Goal: Check status: Check status

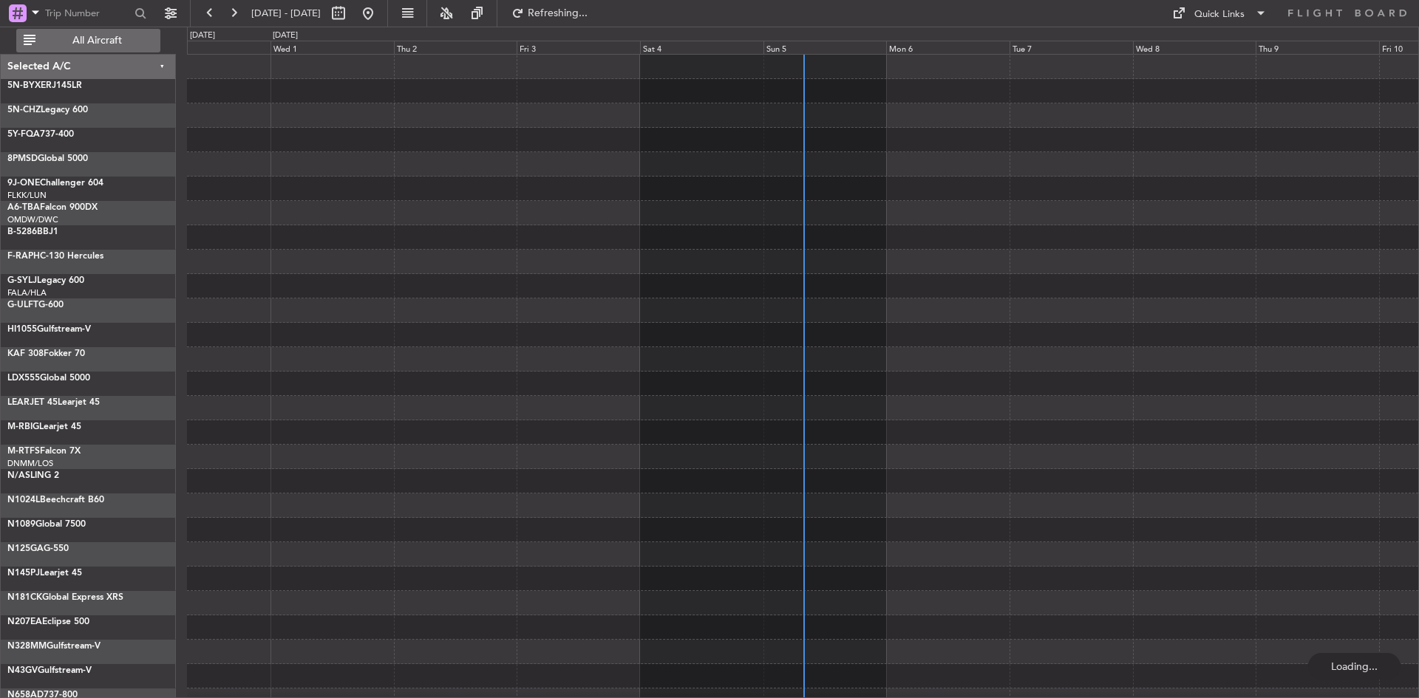
click at [110, 46] on span "All Aircraft" at bounding box center [97, 40] width 118 height 10
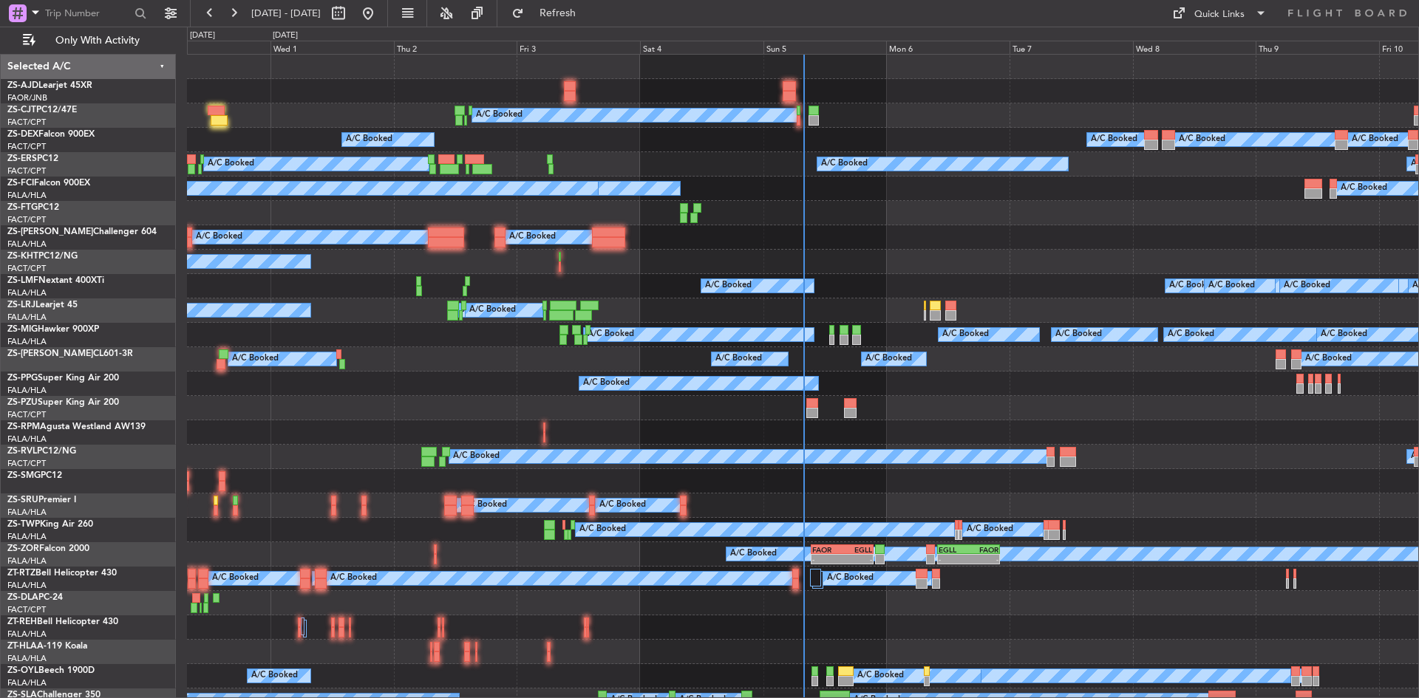
click at [768, 48] on div "Sun 5" at bounding box center [824, 47] width 123 height 13
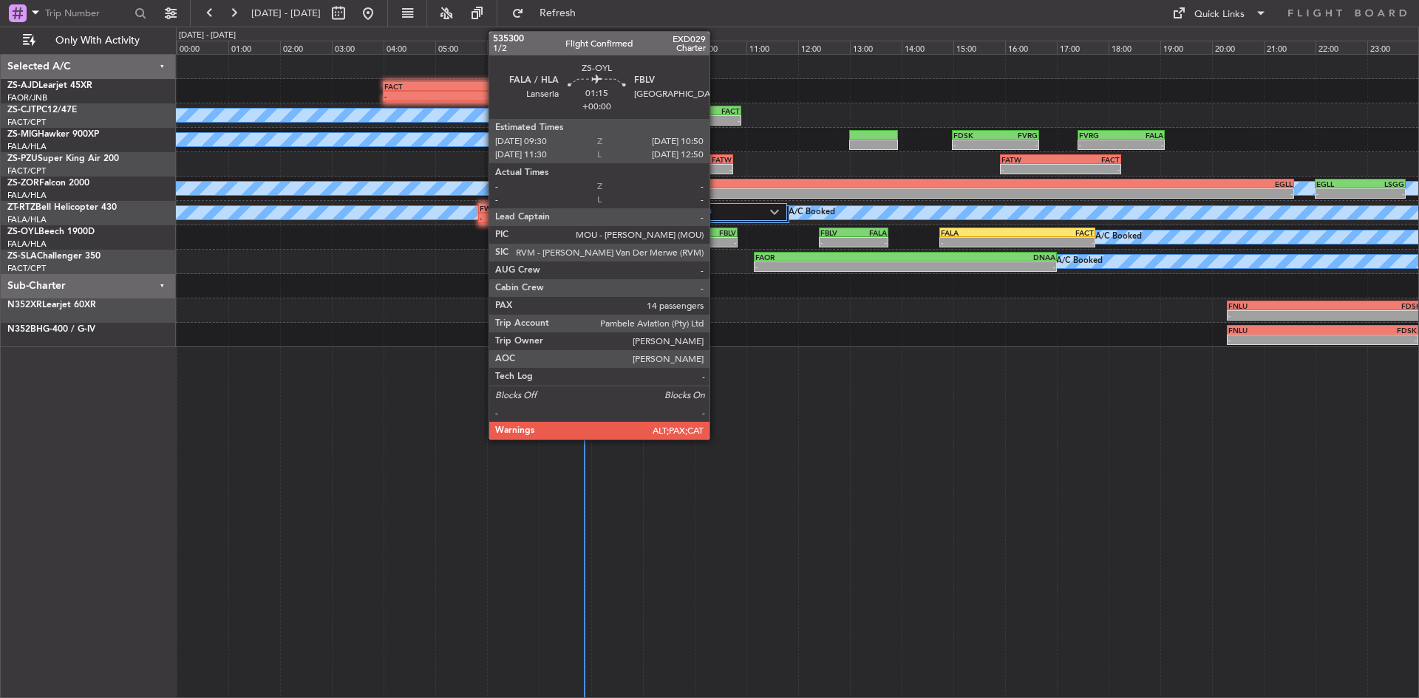
click at [716, 234] on div "FBLV" at bounding box center [719, 232] width 33 height 9
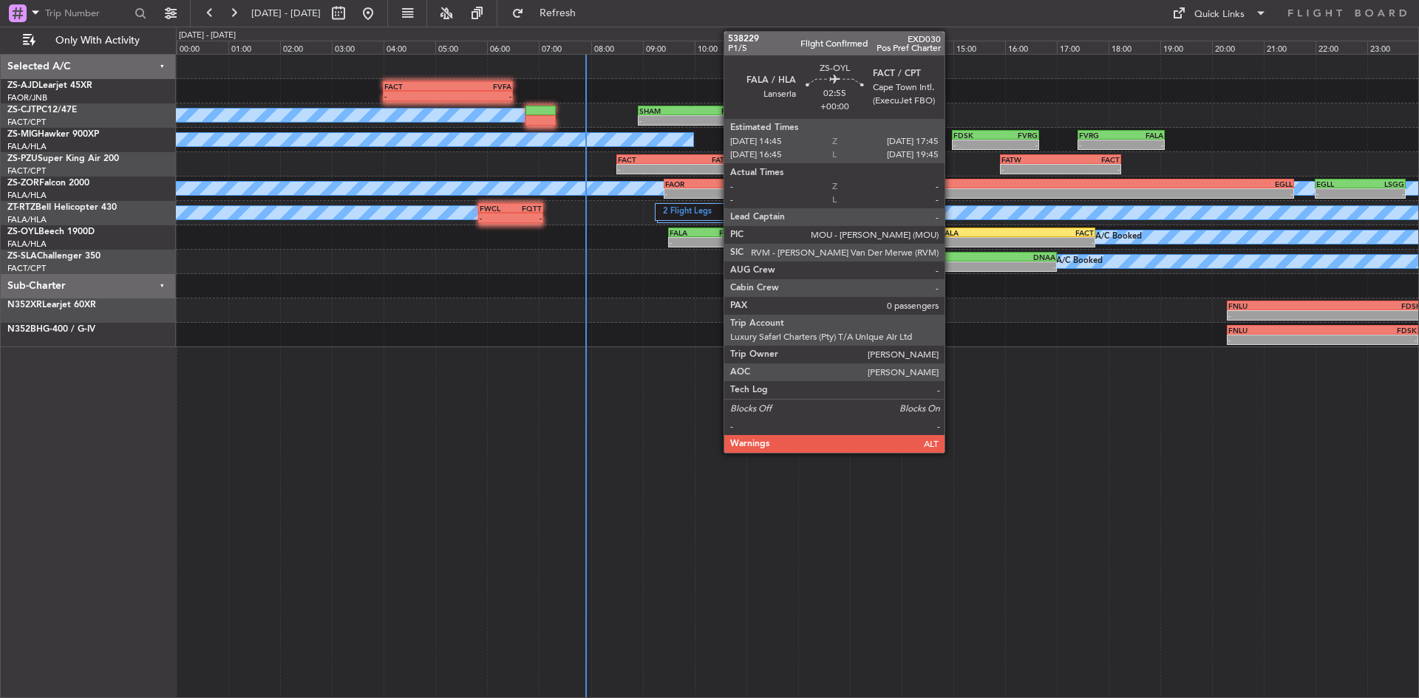
click at [953, 240] on div "-" at bounding box center [979, 242] width 76 height 9
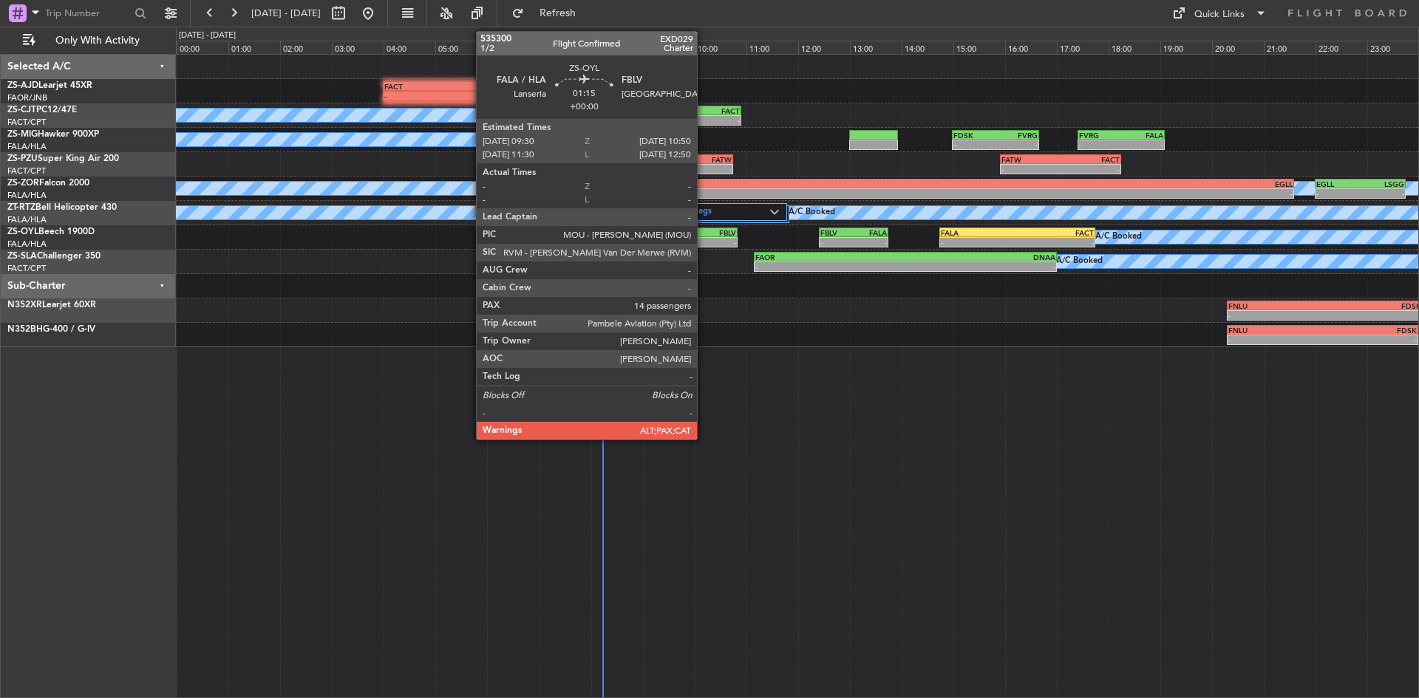
click at [704, 239] on div "-" at bounding box center [719, 242] width 33 height 9
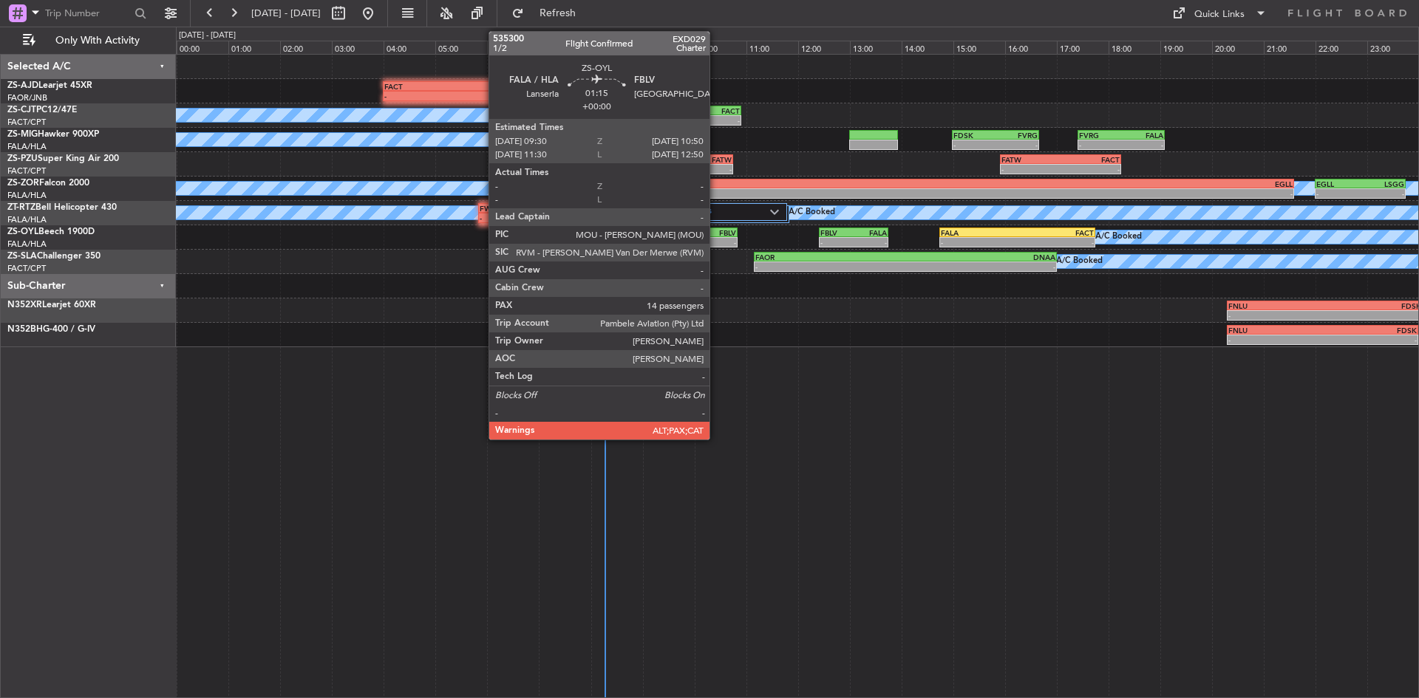
click at [716, 237] on div "- -" at bounding box center [702, 242] width 69 height 10
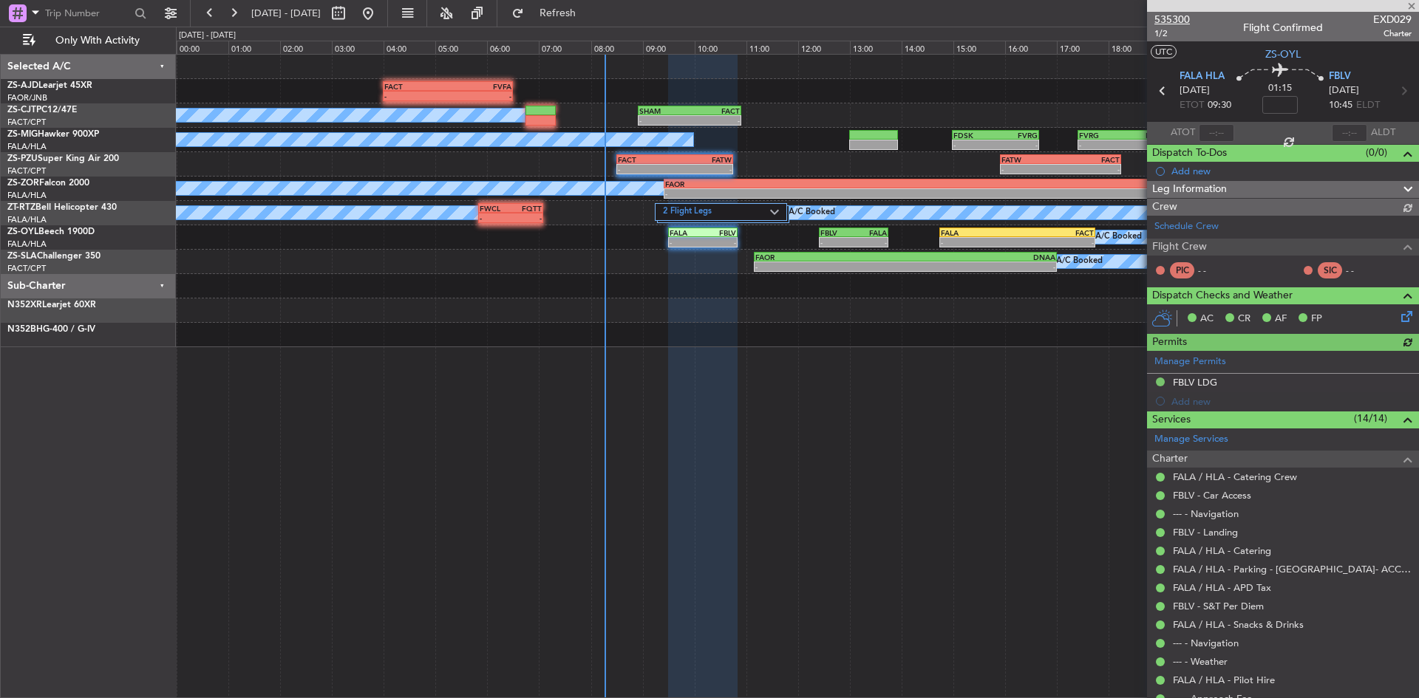
click at [1161, 23] on span "535300" at bounding box center [1171, 20] width 35 height 16
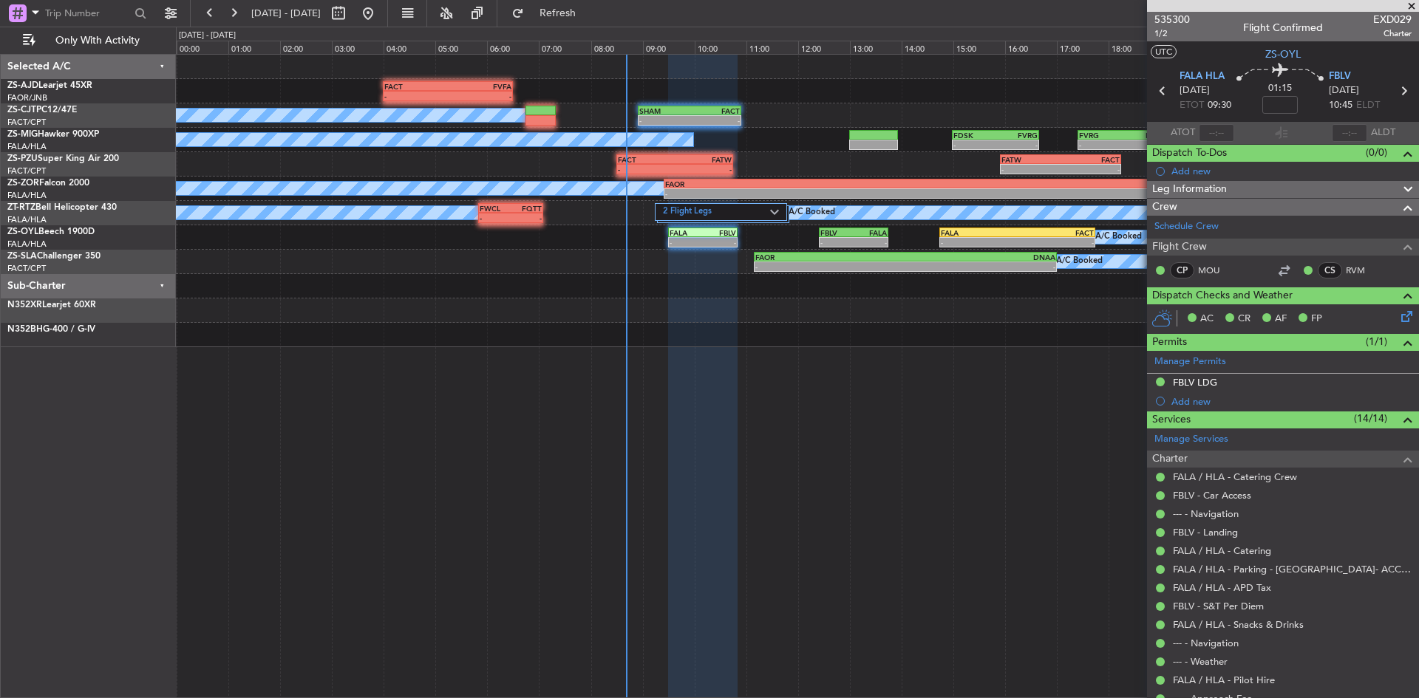
click at [1412, 5] on span at bounding box center [1411, 6] width 15 height 13
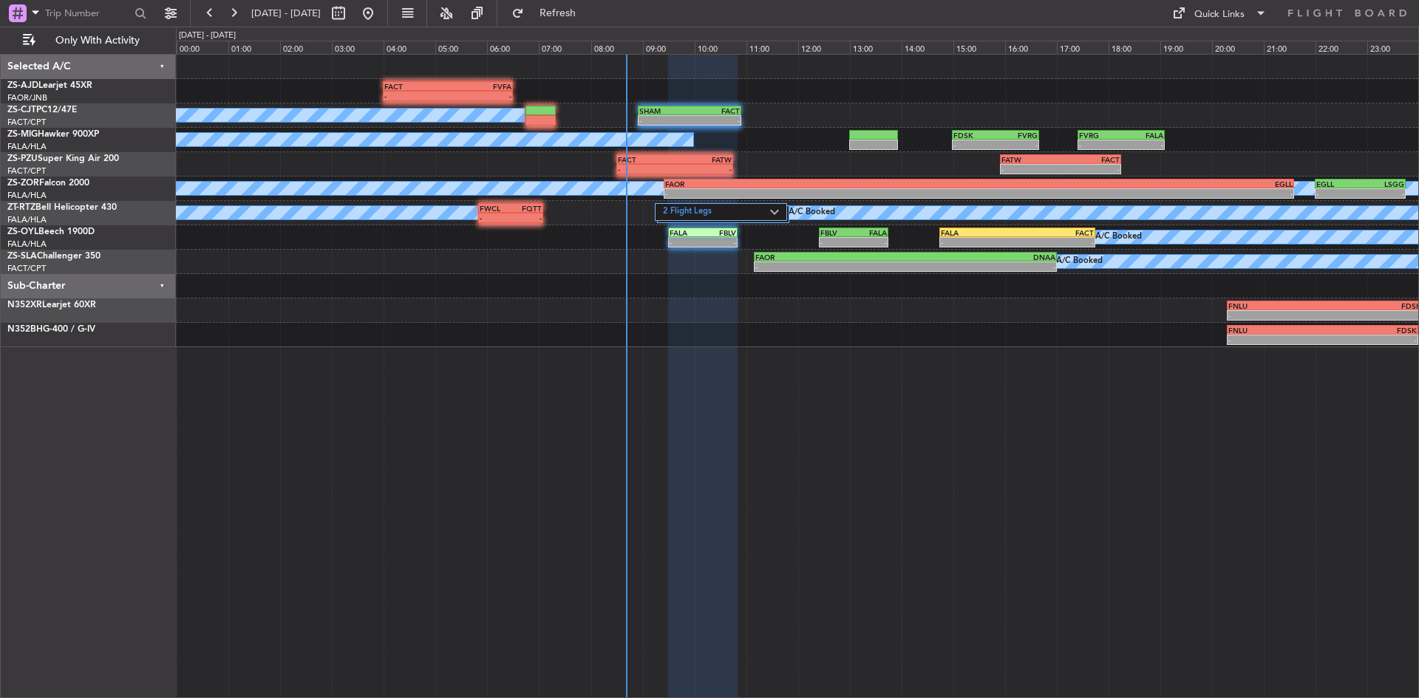
type input "0"
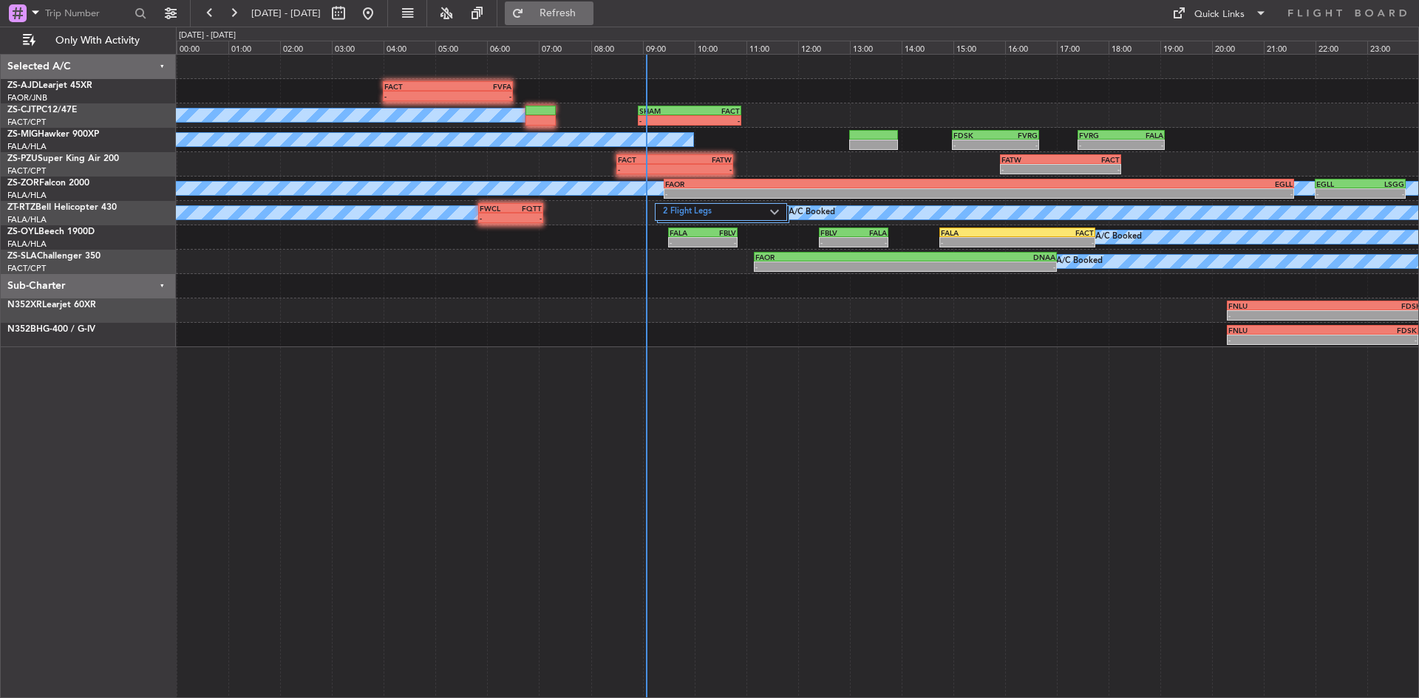
click at [589, 14] on span "Refresh" at bounding box center [558, 13] width 62 height 10
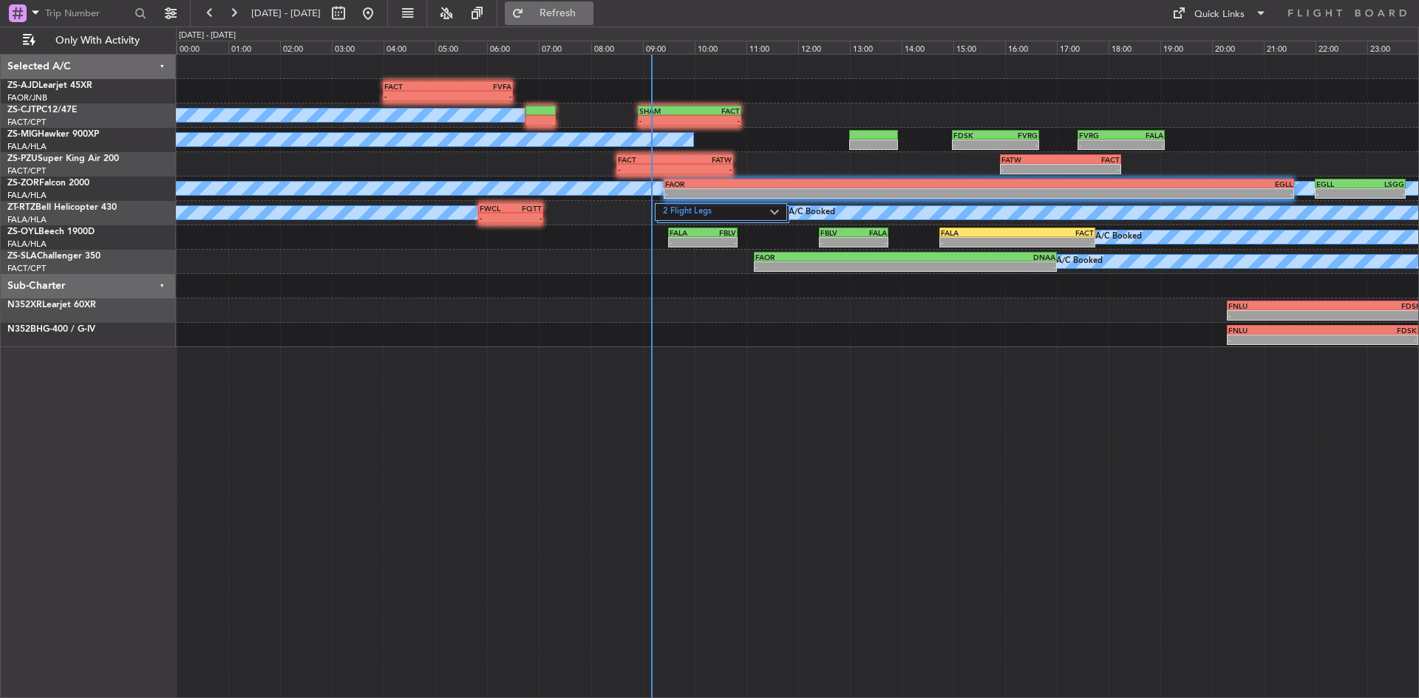
click at [593, 1] on button "Refresh" at bounding box center [549, 13] width 89 height 24
click at [589, 16] on span "Refresh" at bounding box center [558, 13] width 62 height 10
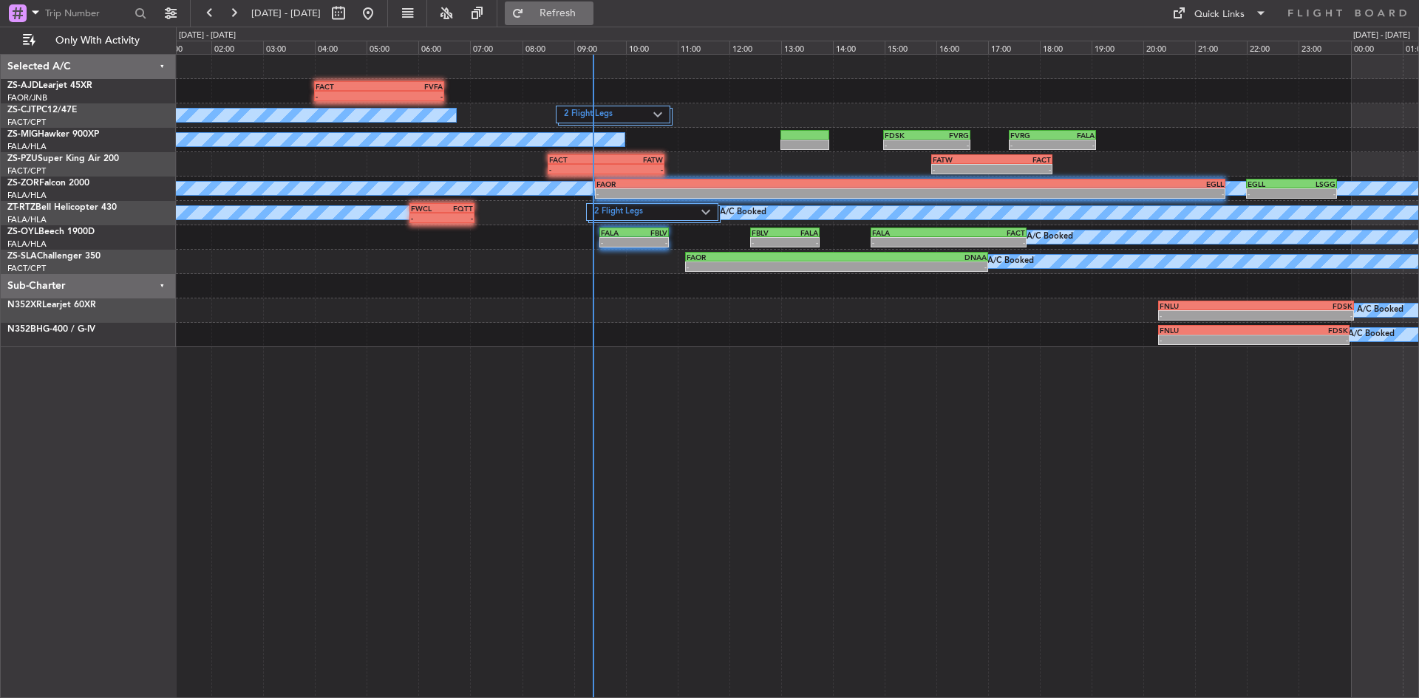
click at [593, 2] on button "Refresh" at bounding box center [549, 13] width 89 height 24
click at [566, 14] on button "Refresh" at bounding box center [549, 13] width 89 height 24
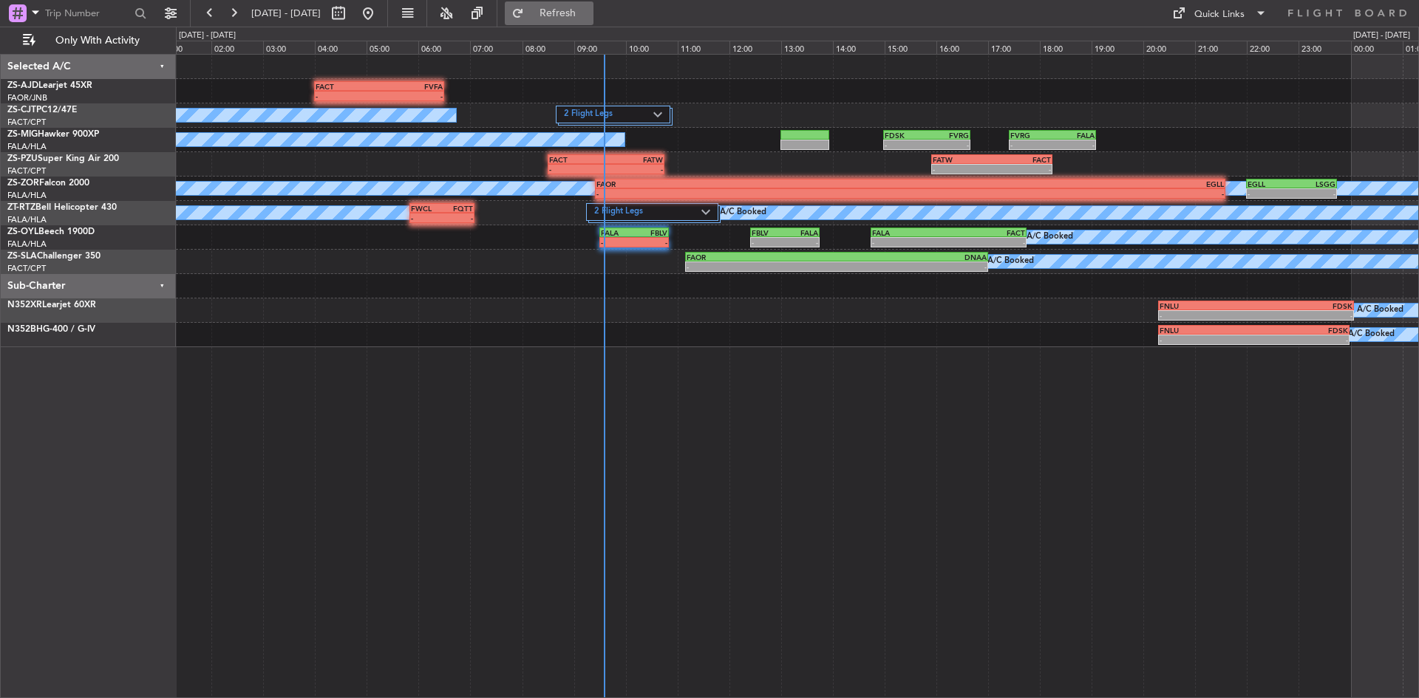
click at [589, 17] on span "Refresh" at bounding box center [558, 13] width 62 height 10
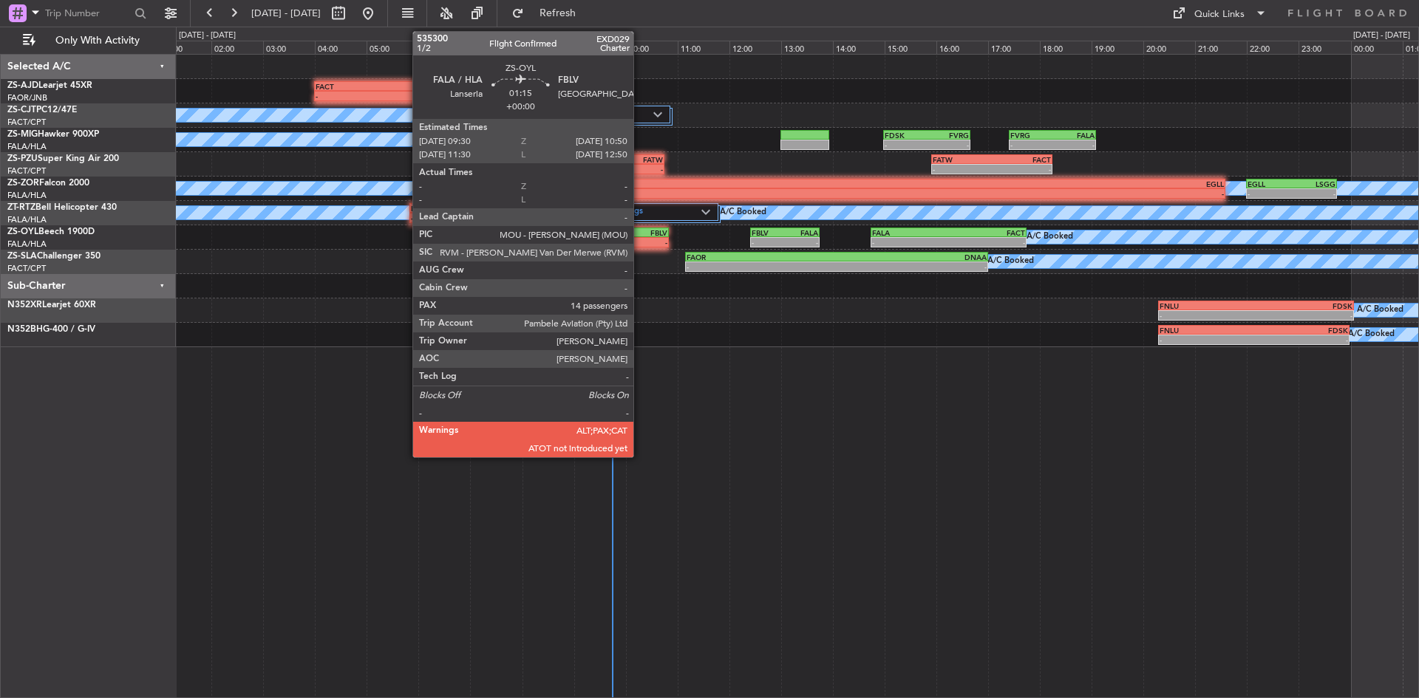
click at [640, 239] on div "-" at bounding box center [650, 242] width 33 height 9
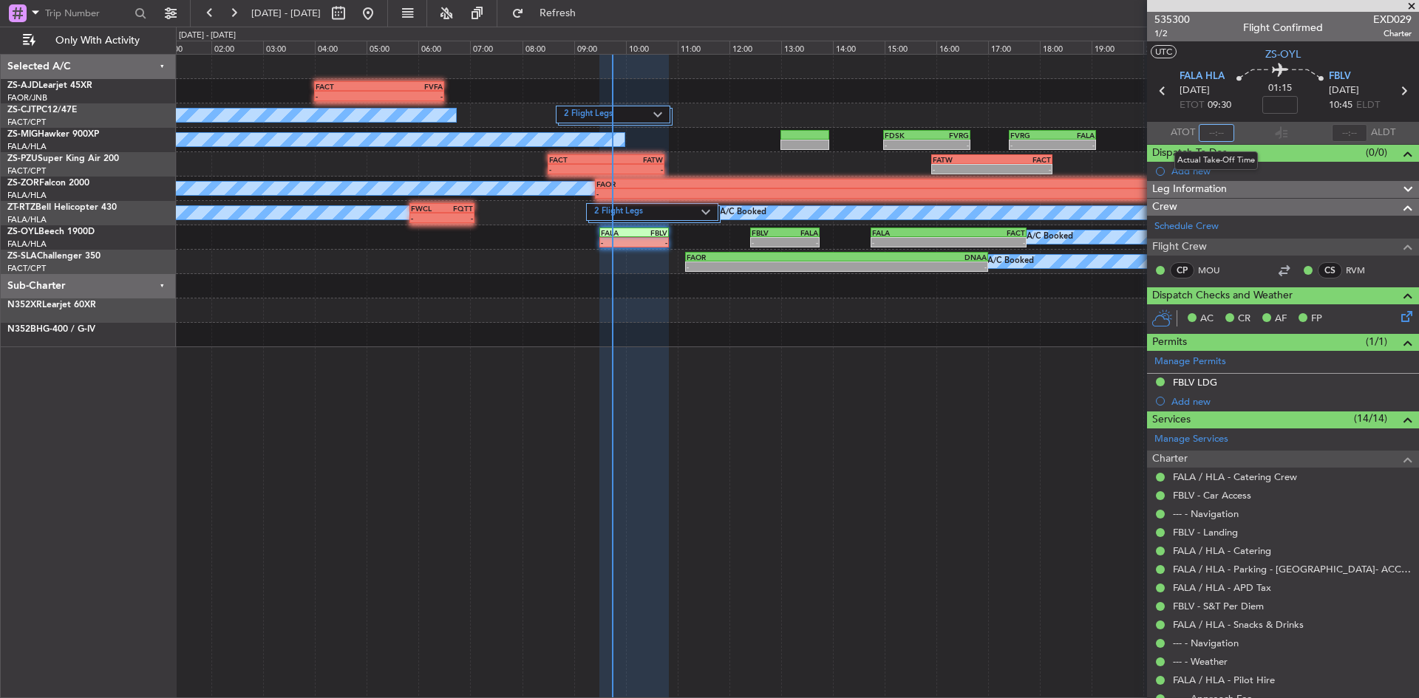
click at [1211, 132] on input "text" at bounding box center [1216, 133] width 35 height 18
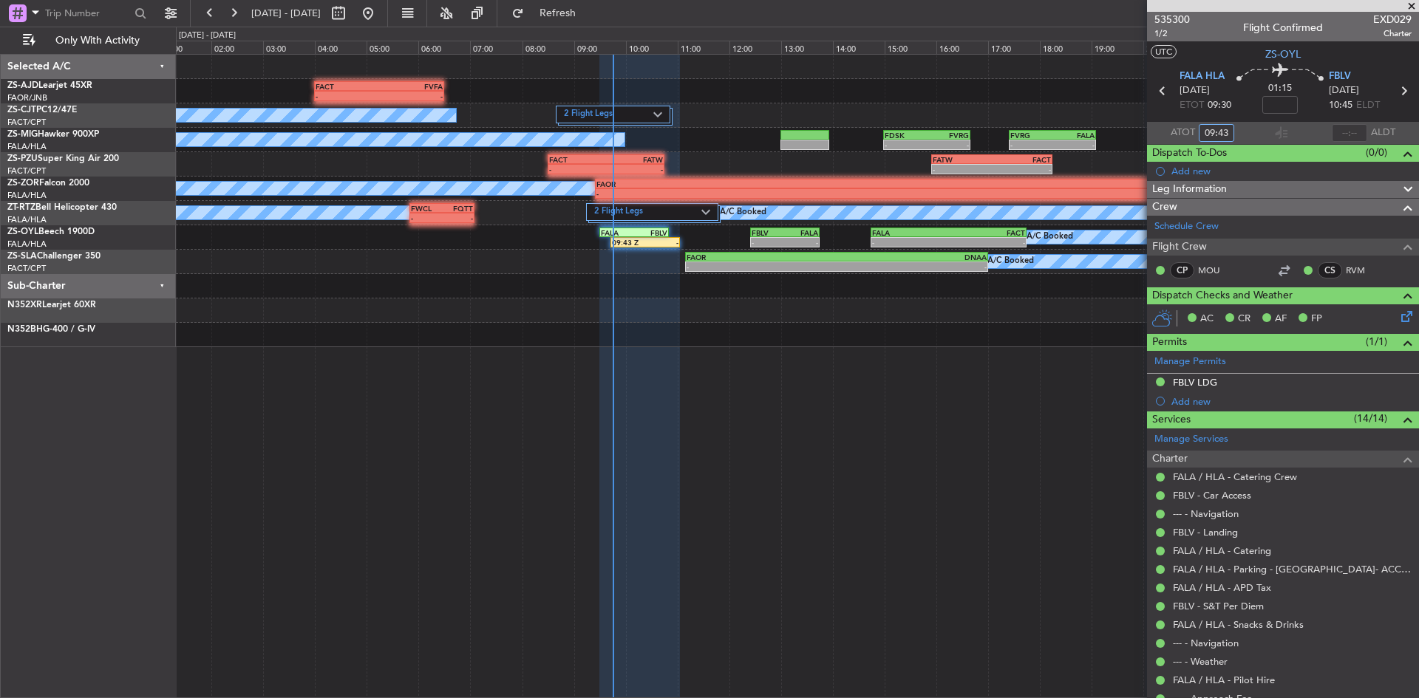
type input "09:43"
click at [234, 10] on button at bounding box center [234, 13] width 24 height 24
